Goal: Information Seeking & Learning: Learn about a topic

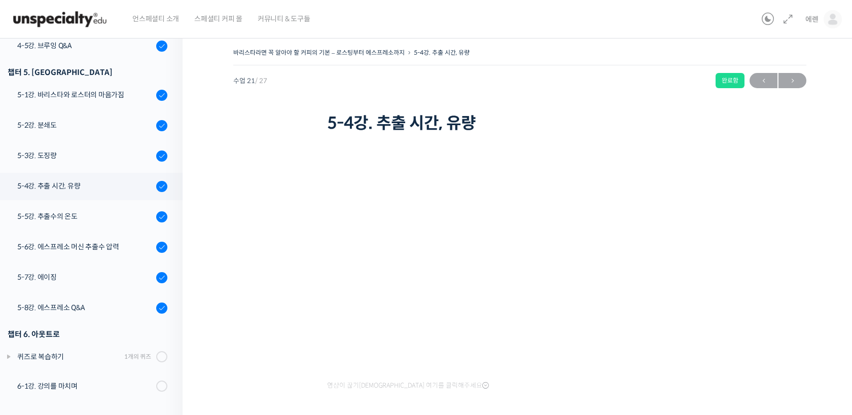
scroll to position [580, 0]
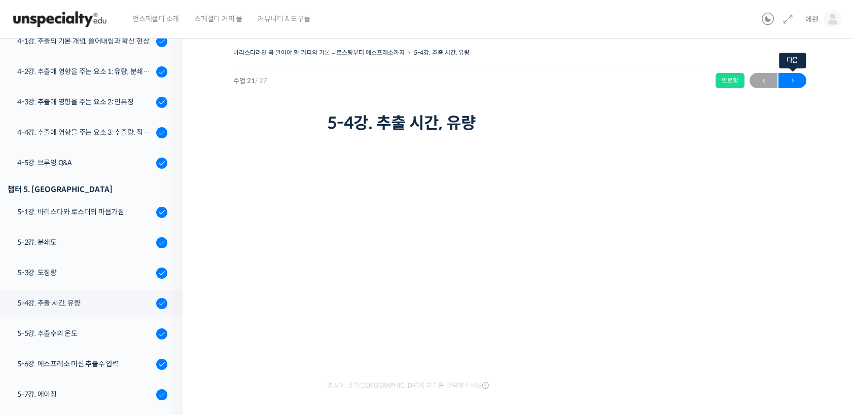
click at [795, 82] on span "→" at bounding box center [792, 81] width 28 height 14
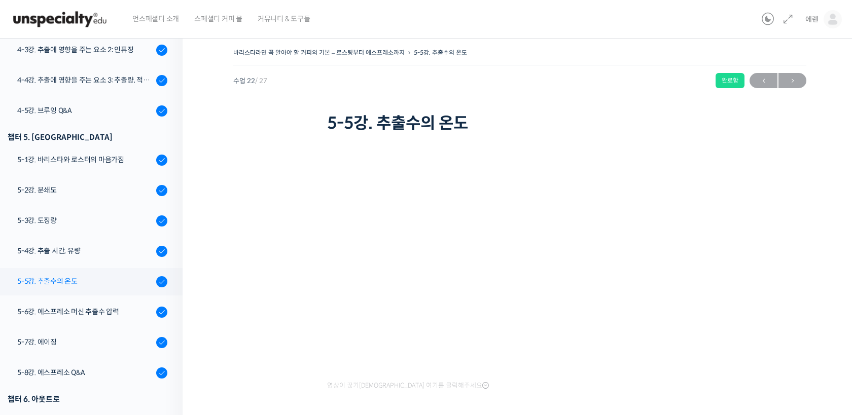
scroll to position [634, 0]
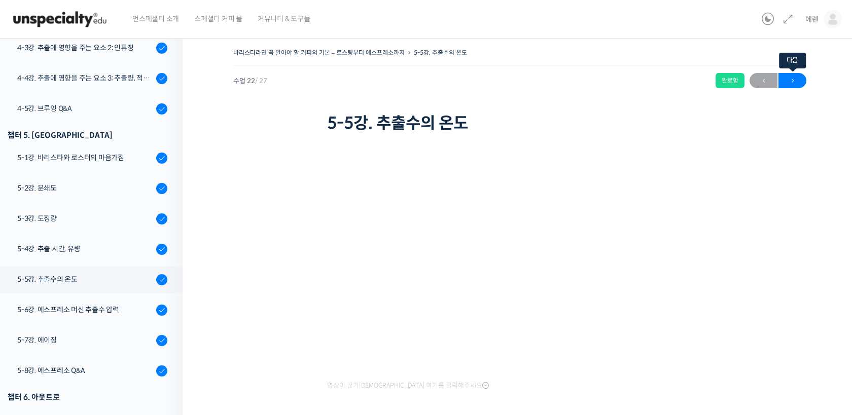
click at [789, 83] on span "→" at bounding box center [792, 81] width 28 height 14
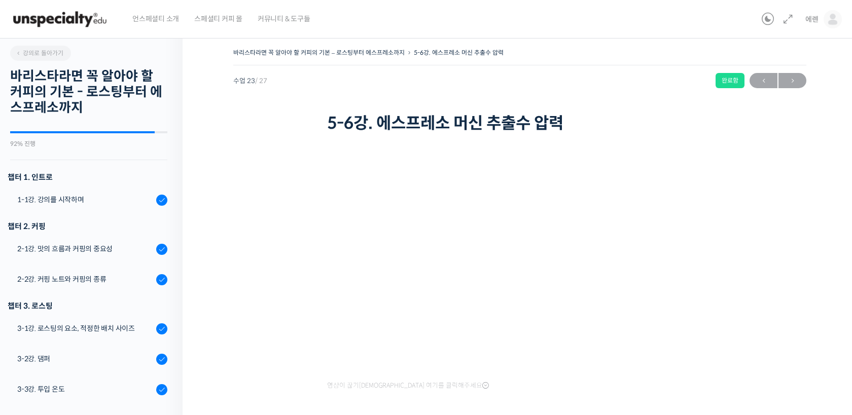
scroll to position [697, 0]
